Goal: Communication & Community: Answer question/provide support

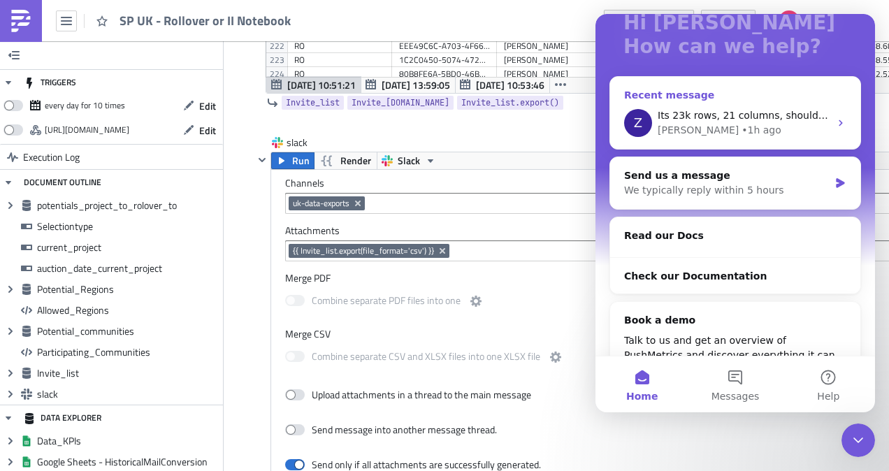
click at [748, 120] on span "Its 23k rows, 21 columns, should be below 100mb as raw data" at bounding box center [811, 115] width 306 height 11
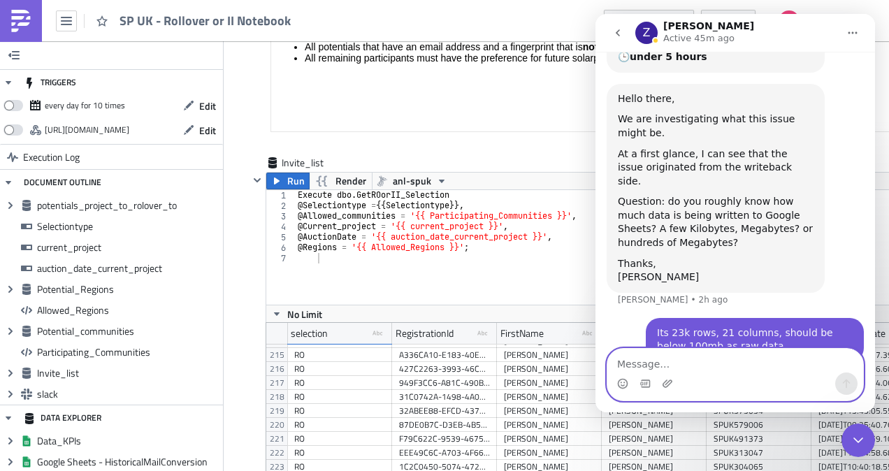
scroll to position [265, 0]
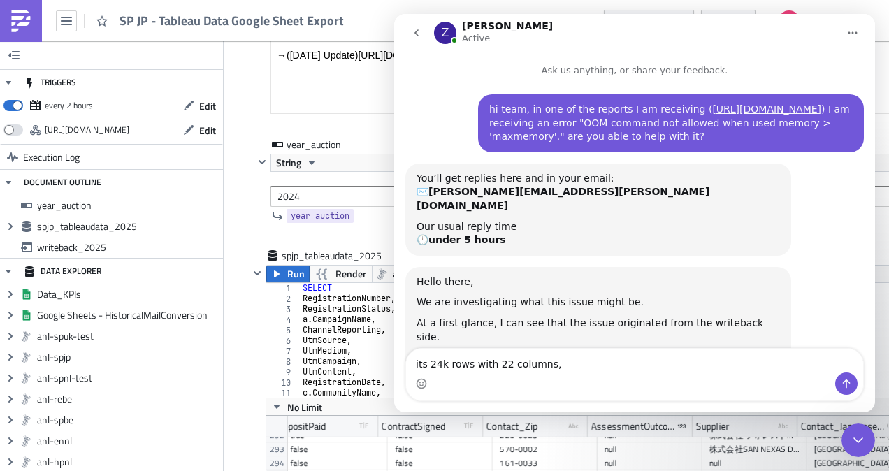
scroll to position [165, 0]
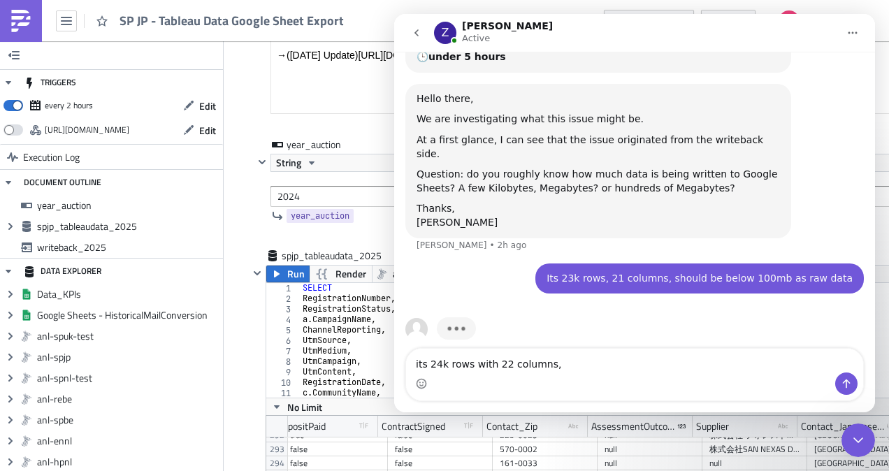
drag, startPoint x: 567, startPoint y: 359, endPoint x: 764, endPoint y: 361, distance: 196.5
click html "Z Zsolt Active Ask us anything, or share your feedback. hi team, in one of the …"
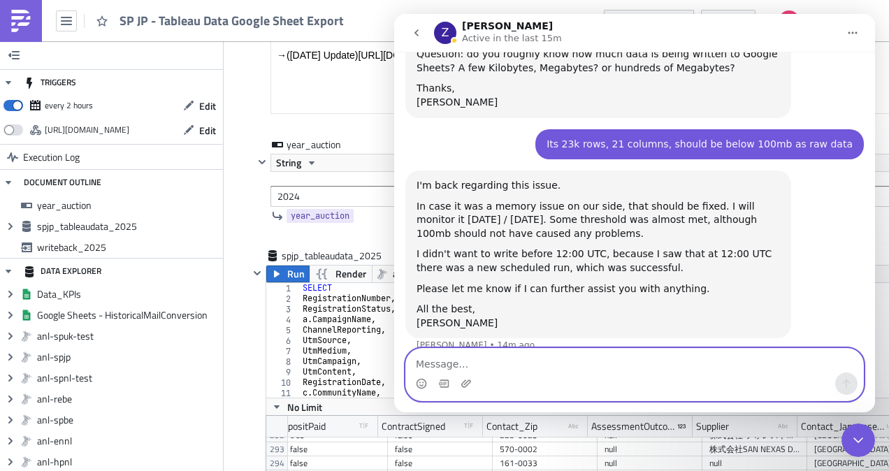
scroll to position [308, 0]
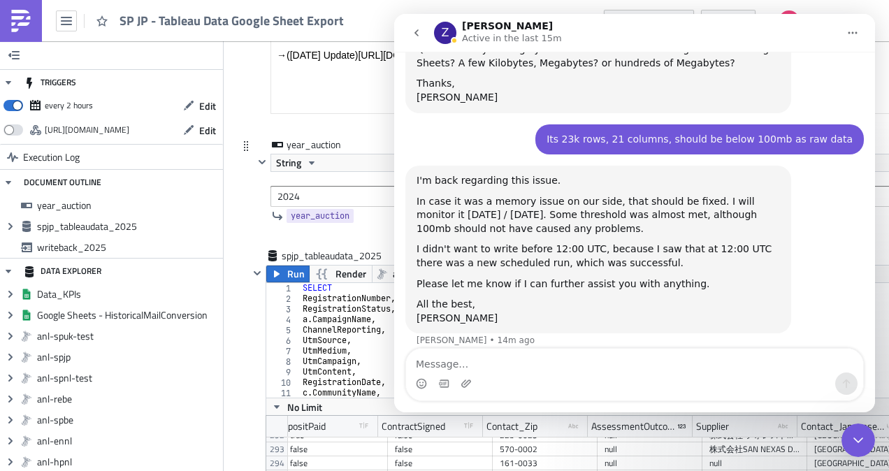
click at [245, 205] on div "year_auction String 2024 year_auction" at bounding box center [622, 193] width 769 height 111
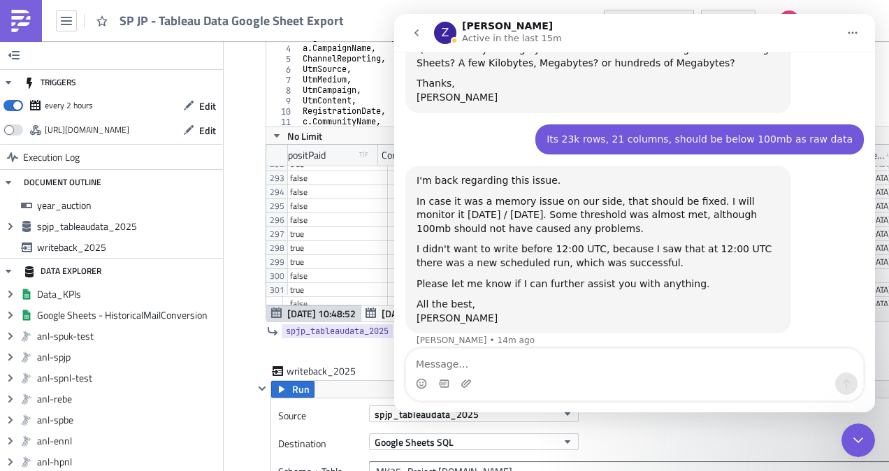
scroll to position [766, 0]
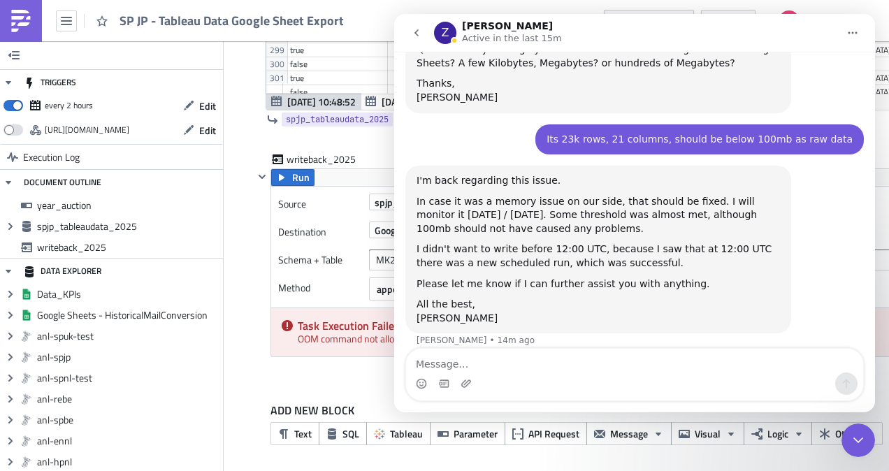
click at [857, 33] on icon "Home" at bounding box center [853, 33] width 9 height 2
click at [835, 72] on div "Collapse window" at bounding box center [817, 68] width 99 height 15
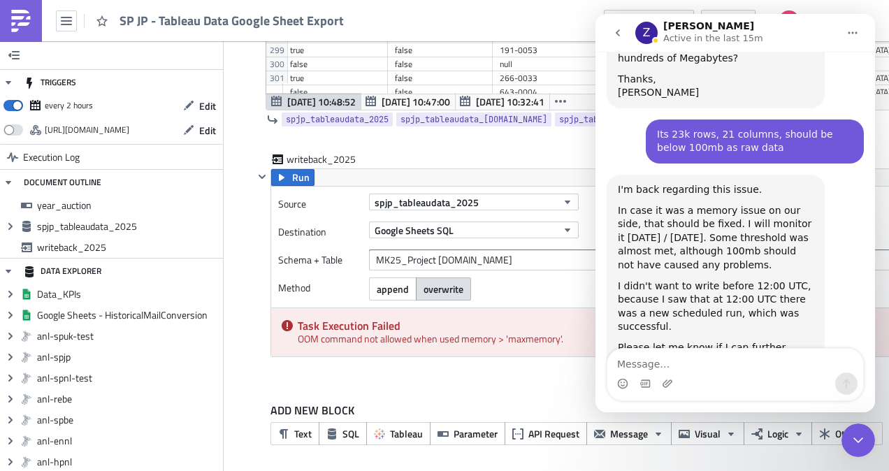
scroll to position [445, 0]
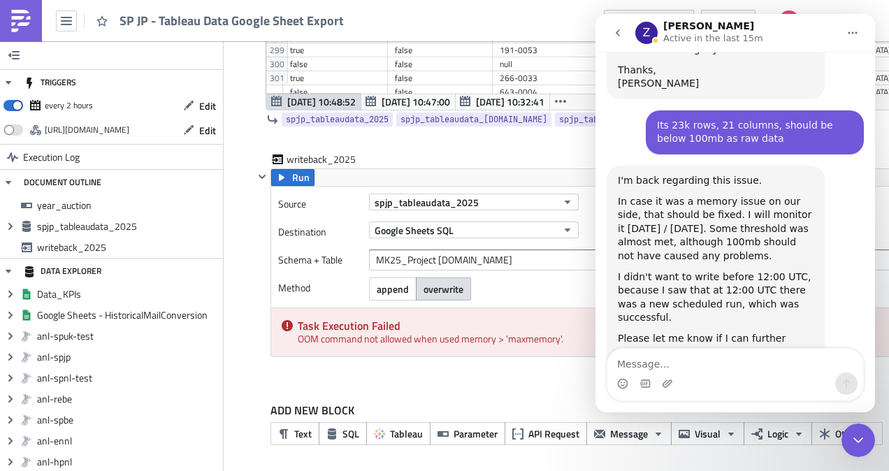
click at [621, 33] on icon "go back" at bounding box center [618, 32] width 11 height 11
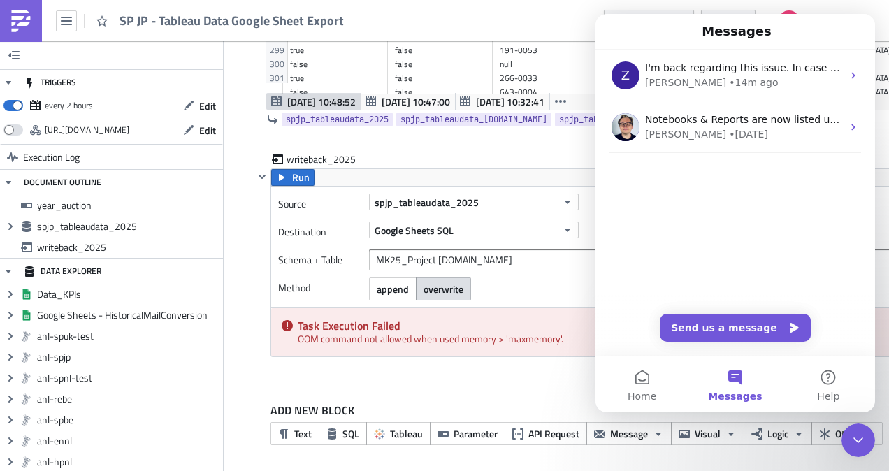
scroll to position [0, 0]
click at [513, 157] on div "writeback_2025" at bounding box center [630, 160] width 753 height 16
click at [739, 393] on span "Messages" at bounding box center [735, 397] width 54 height 10
click at [642, 379] on button "Home" at bounding box center [642, 385] width 93 height 56
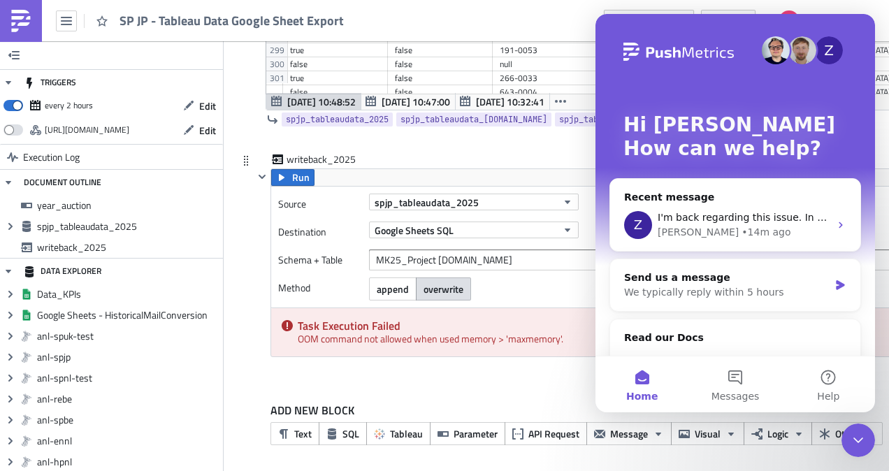
click at [558, 187] on div "Source spjp_tableaudata_2025 Destination Google Sheets SQL Schema + Table MK25_…" at bounding box center [638, 247] width 735 height 121
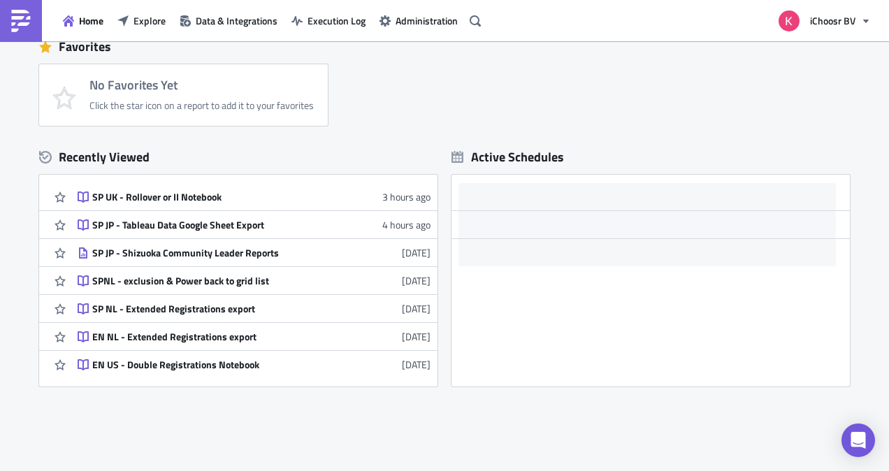
scroll to position [280, 0]
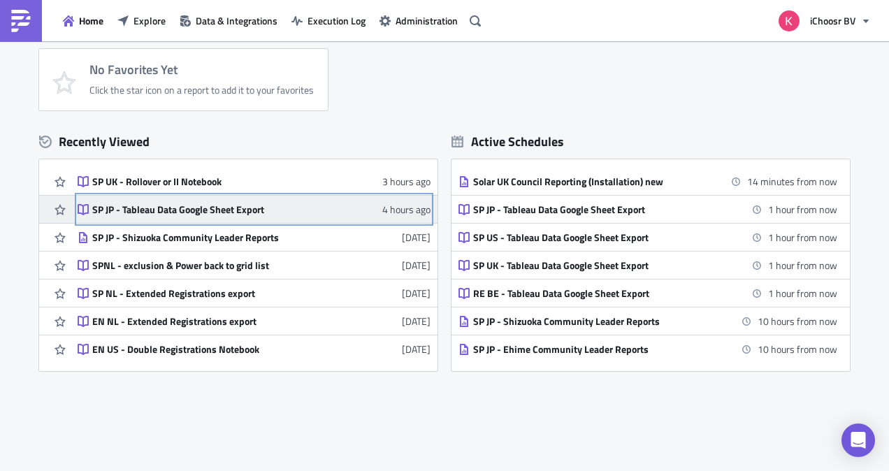
click at [170, 213] on div "SP JP - Tableau Data Google Sheet Export" at bounding box center [214, 209] width 245 height 13
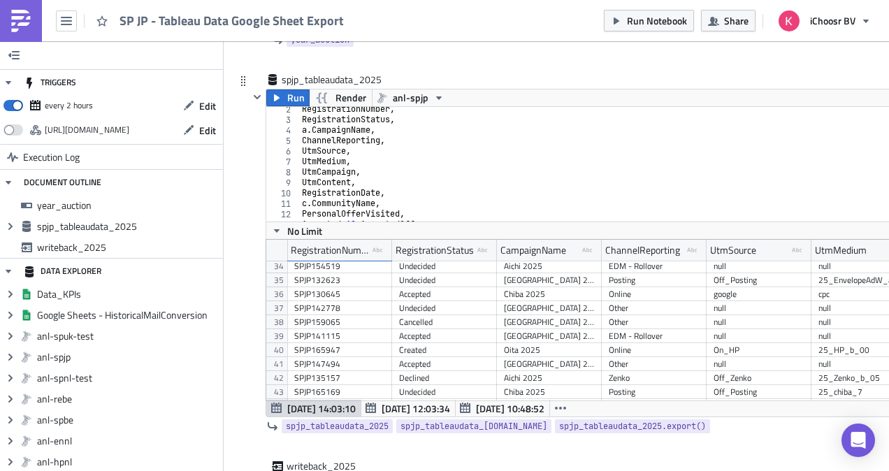
scroll to position [803, 0]
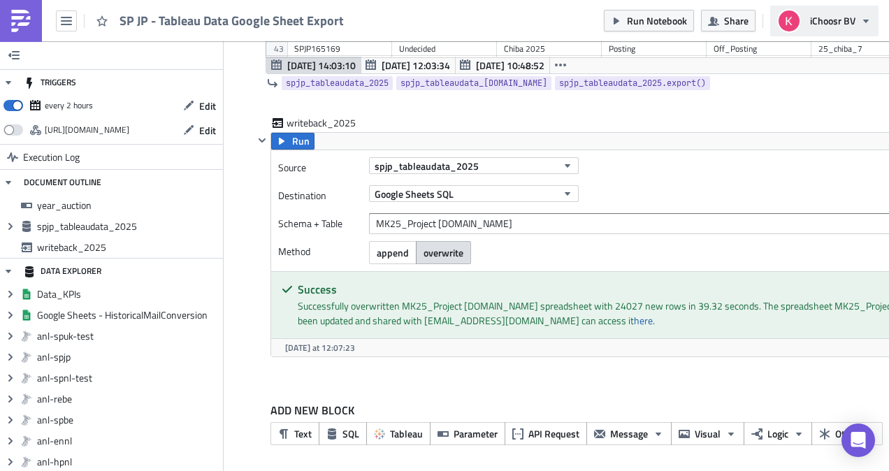
click at [831, 30] on button "iChoosr BV" at bounding box center [825, 21] width 108 height 31
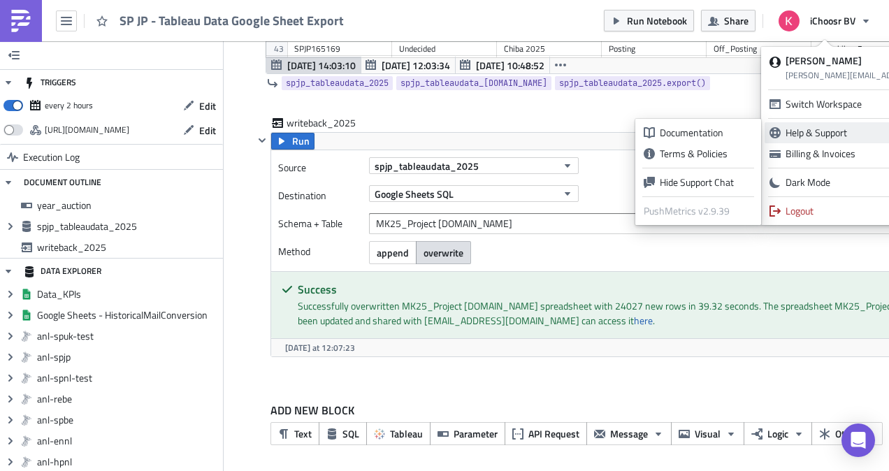
click at [714, 183] on div "Hide Support Chat" at bounding box center [706, 183] width 93 height 14
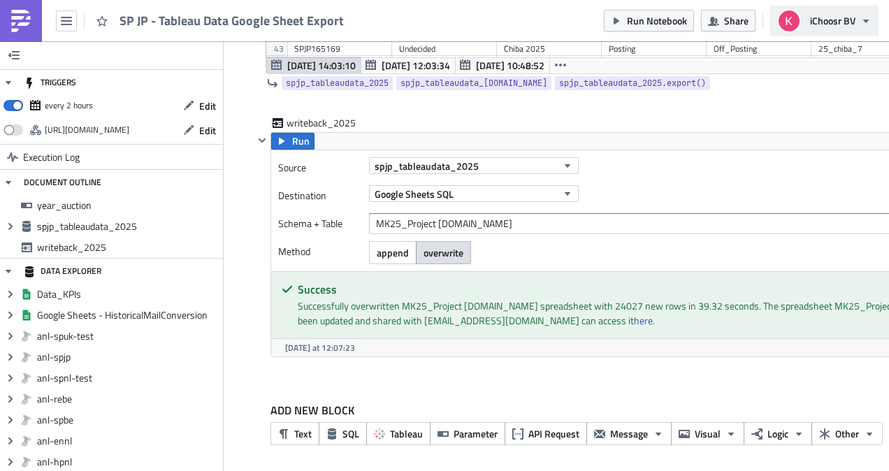
click at [852, 21] on span "iChoosr BV" at bounding box center [832, 20] width 45 height 15
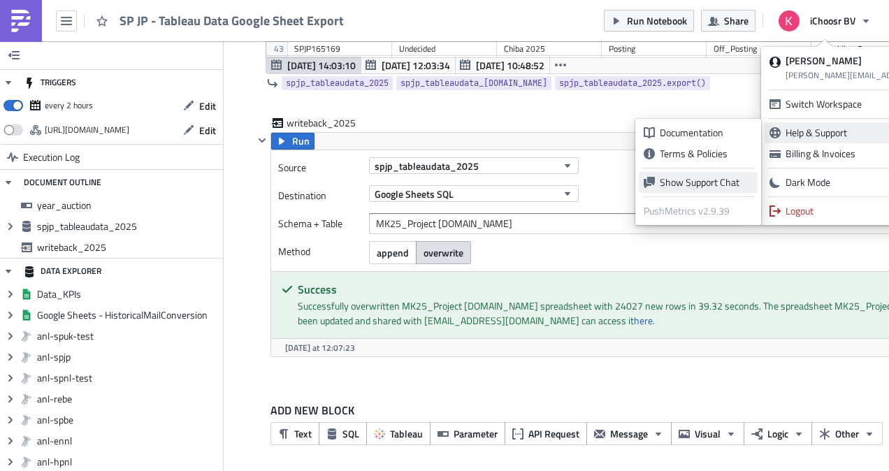
click at [719, 188] on div "Show Support Chat" at bounding box center [706, 183] width 93 height 14
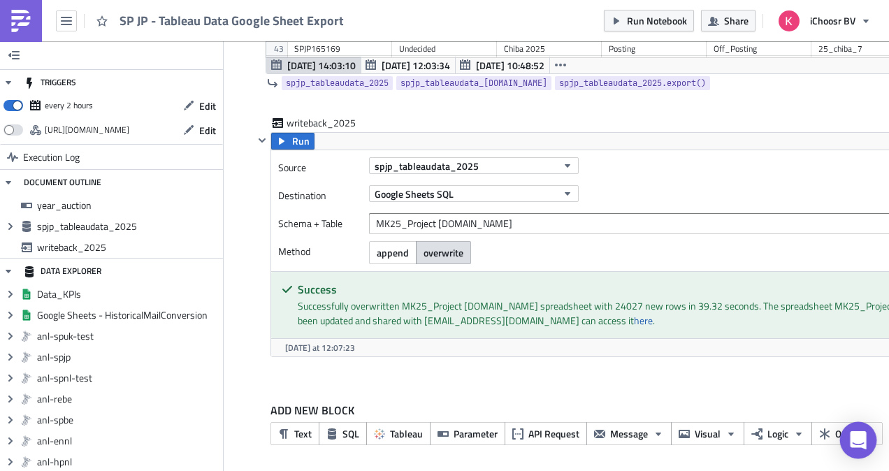
click at [857, 436] on icon "Open Intercom Messenger" at bounding box center [858, 440] width 16 height 18
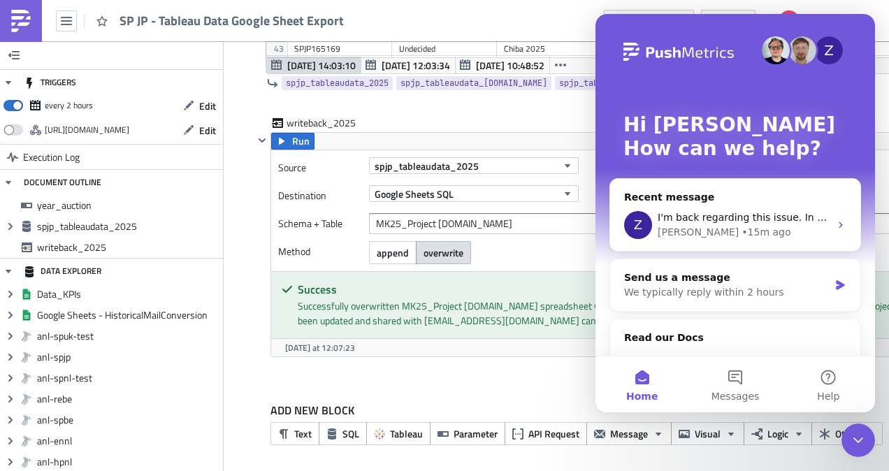
scroll to position [0, 0]
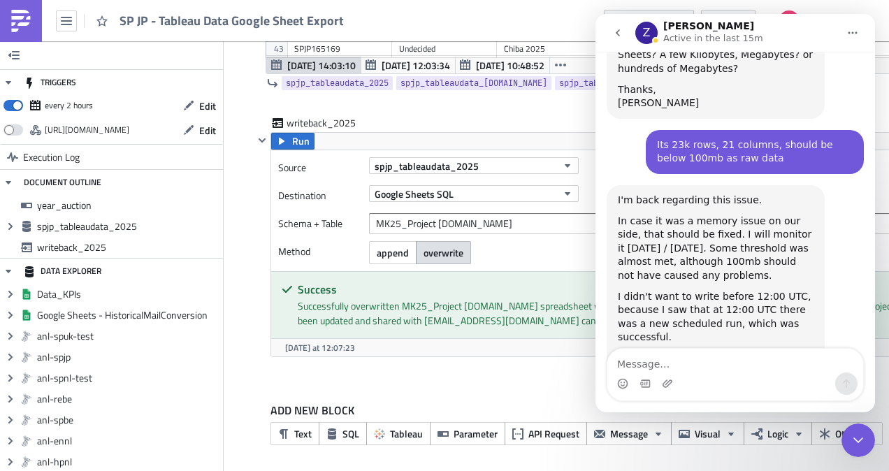
scroll to position [445, 0]
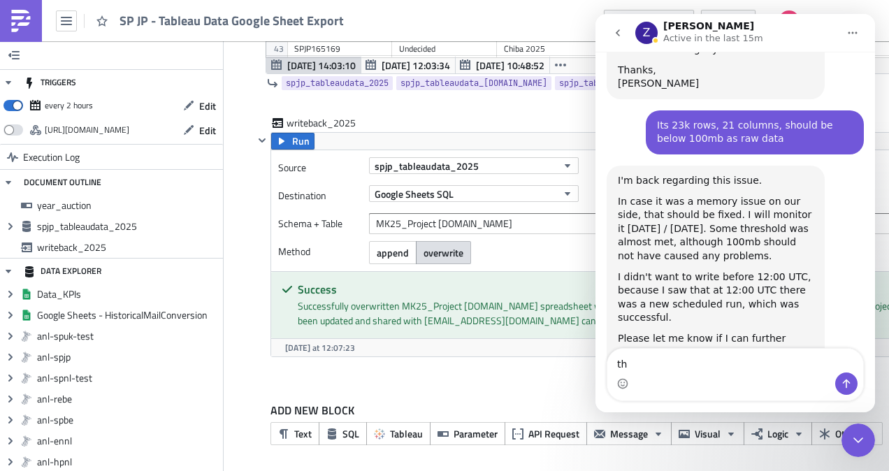
type textarea "t"
type textarea "Looks it worked fine, thanks Zsolt"
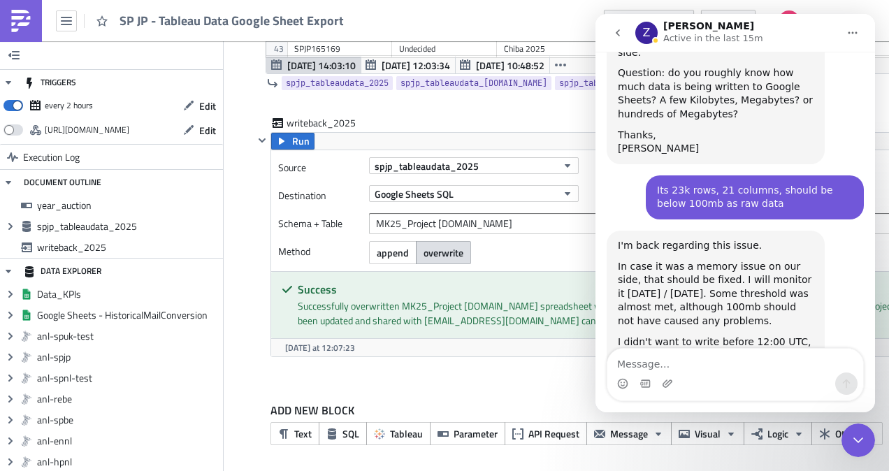
scroll to position [379, 0]
